Goal: Task Accomplishment & Management: Complete application form

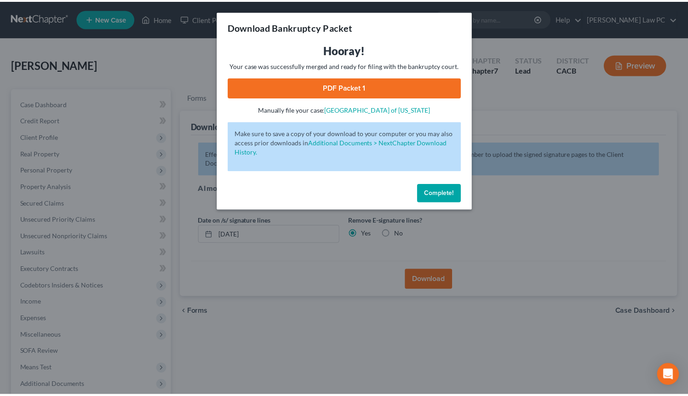
scroll to position [92, 0]
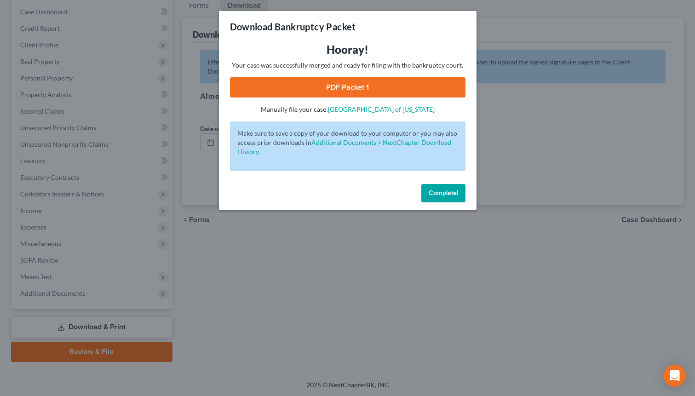
click at [443, 189] on span "Complete!" at bounding box center [443, 193] width 29 height 8
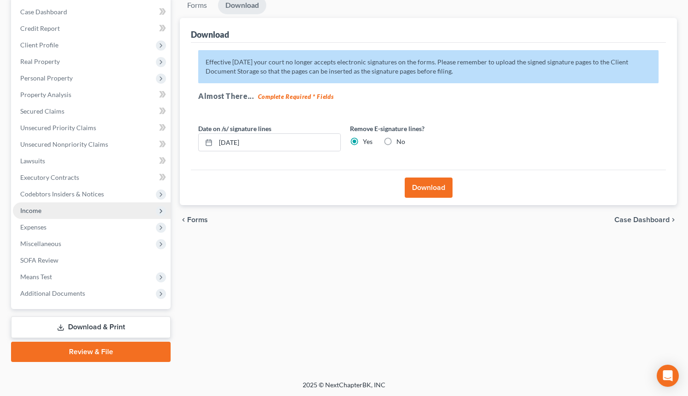
click at [51, 211] on span "Income" at bounding box center [92, 210] width 158 height 17
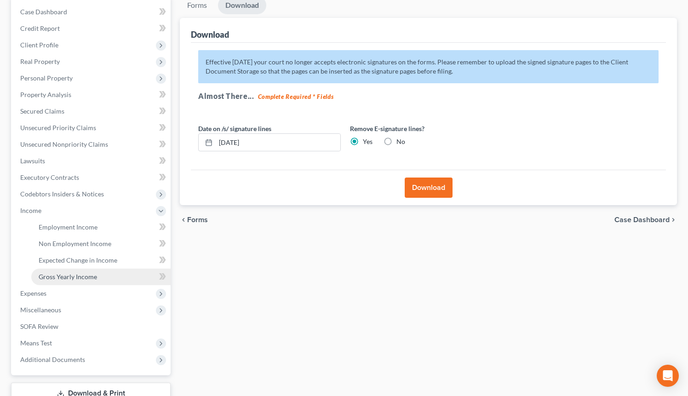
click at [87, 276] on span "Gross Yearly Income" at bounding box center [68, 277] width 58 height 8
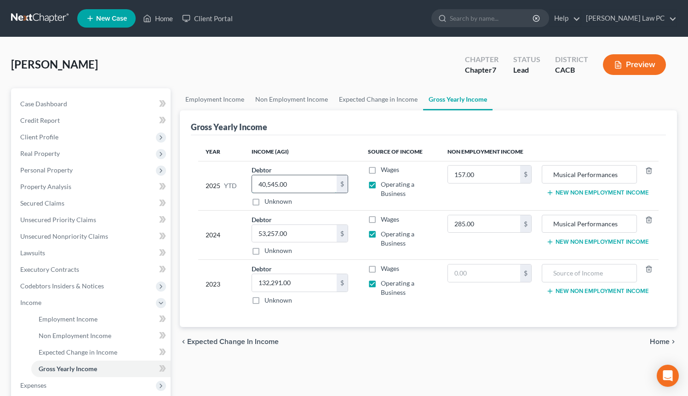
click at [295, 182] on input "40,545.00" at bounding box center [294, 183] width 85 height 17
paste input "66,993"
type input "66,993"
click at [265, 230] on input "53,257.00" at bounding box center [294, 233] width 85 height 17
click at [264, 231] on input "53,257.00" at bounding box center [294, 233] width 85 height 17
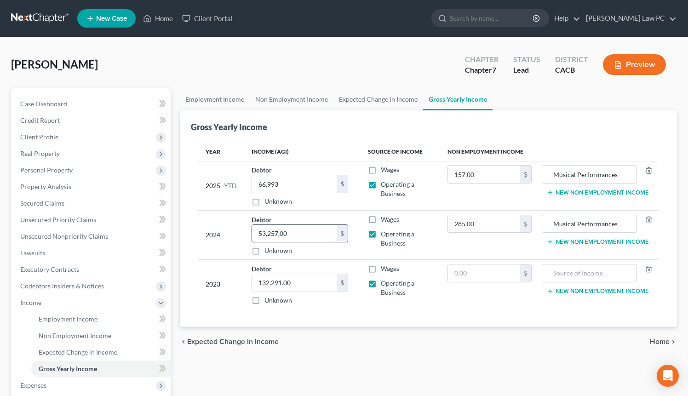
click at [264, 231] on input "53,257.00" at bounding box center [294, 233] width 85 height 17
type input "40,545"
click at [661, 340] on span "Home" at bounding box center [660, 341] width 20 height 7
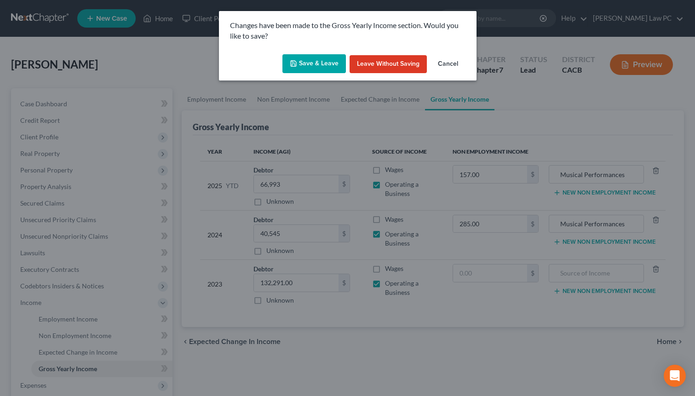
click at [320, 64] on button "Save & Leave" at bounding box center [313, 63] width 63 height 19
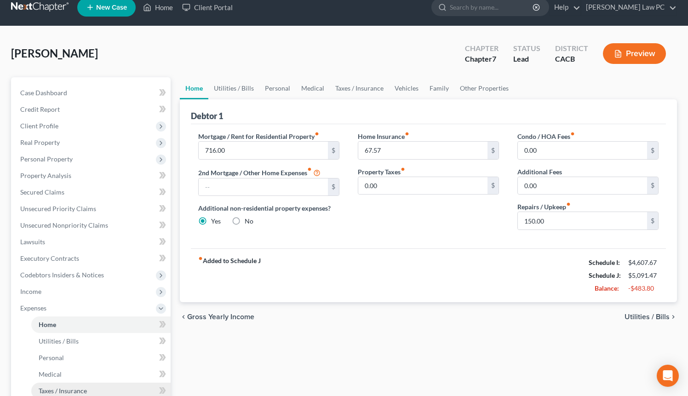
scroll to position [138, 0]
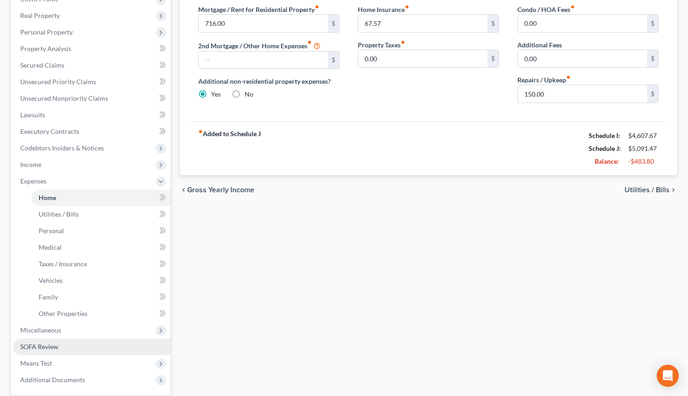
click at [57, 349] on span "SOFA Review" at bounding box center [39, 347] width 38 height 8
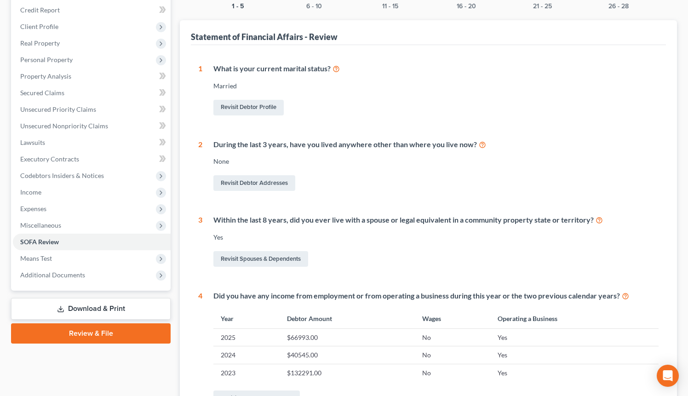
scroll to position [286, 0]
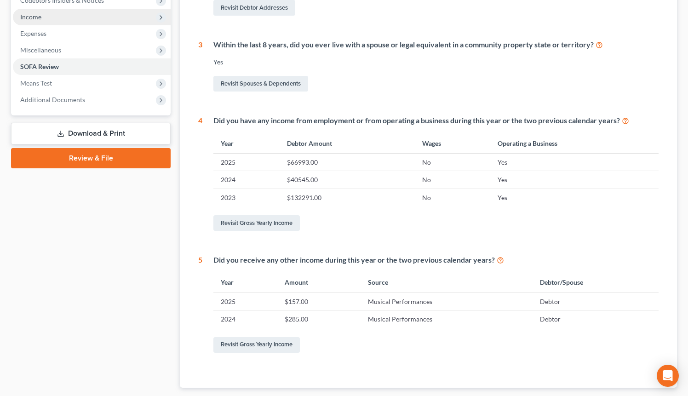
drag, startPoint x: 80, startPoint y: 132, endPoint x: 85, endPoint y: 131, distance: 5.2
click at [80, 132] on link "Download & Print" at bounding box center [91, 134] width 160 height 22
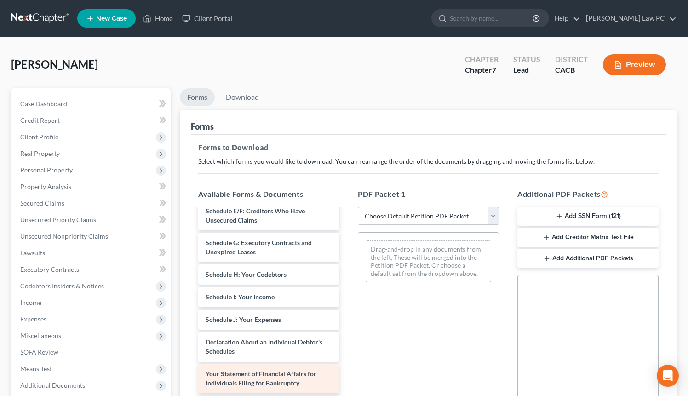
scroll to position [157, 0]
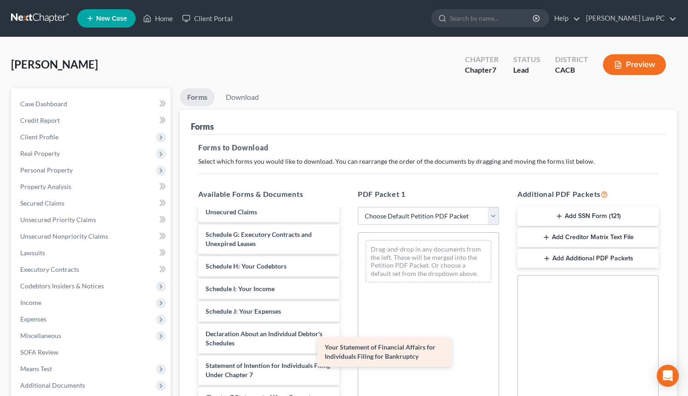
drag, startPoint x: 265, startPoint y: 365, endPoint x: 404, endPoint y: 339, distance: 141.0
click at [347, 339] on div "Your Statement of Financial Affairs for Individuals Filing for Bankruptcy Volun…" at bounding box center [269, 284] width 156 height 464
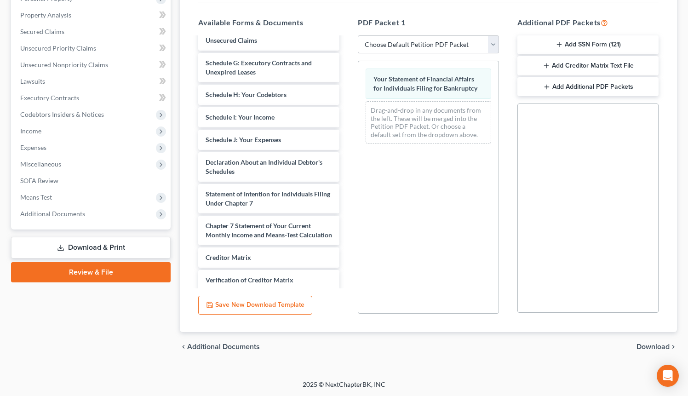
click at [664, 346] on span "Download" at bounding box center [653, 346] width 33 height 7
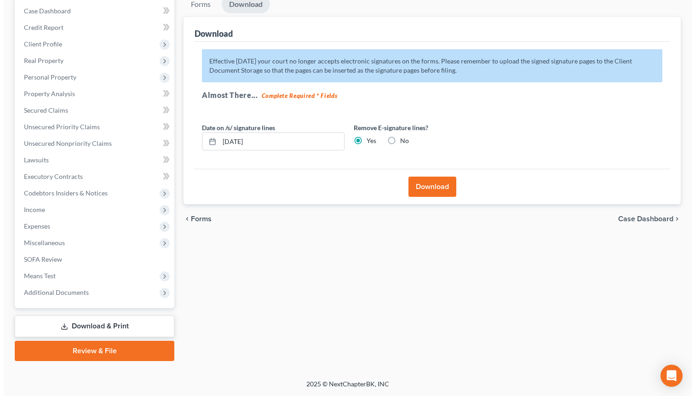
scroll to position [92, 0]
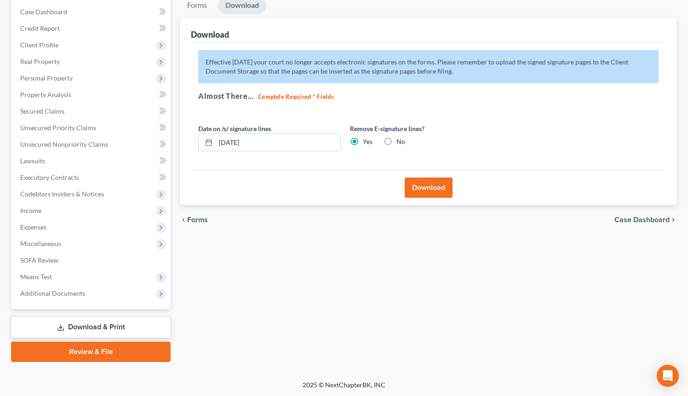
click at [416, 190] on button "Download" at bounding box center [429, 188] width 48 height 20
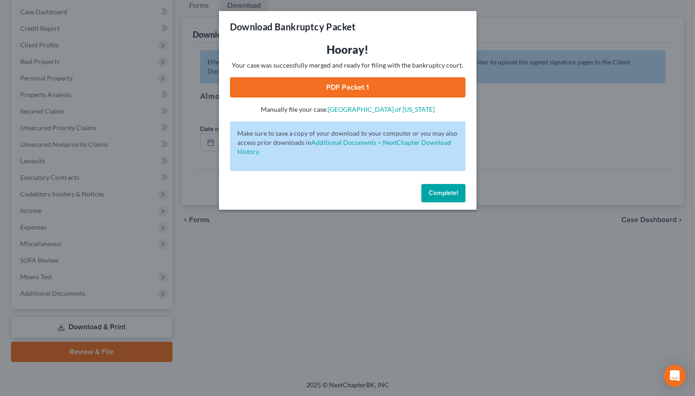
click at [366, 88] on link "PDF Packet 1" at bounding box center [348, 87] width 236 height 20
